Goal: Navigation & Orientation: Find specific page/section

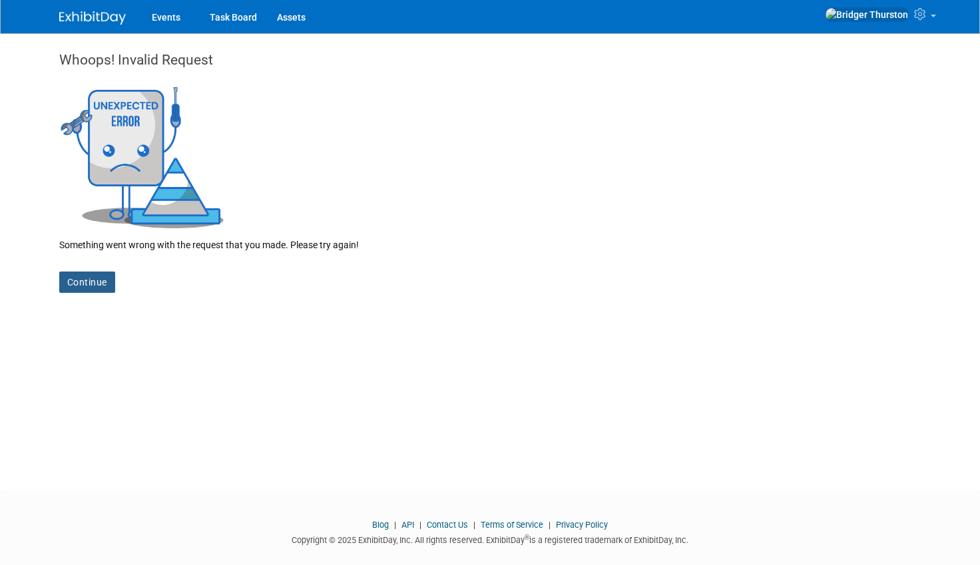
click at [87, 276] on link "Continue" at bounding box center [87, 282] width 56 height 21
